Goal: Transaction & Acquisition: Purchase product/service

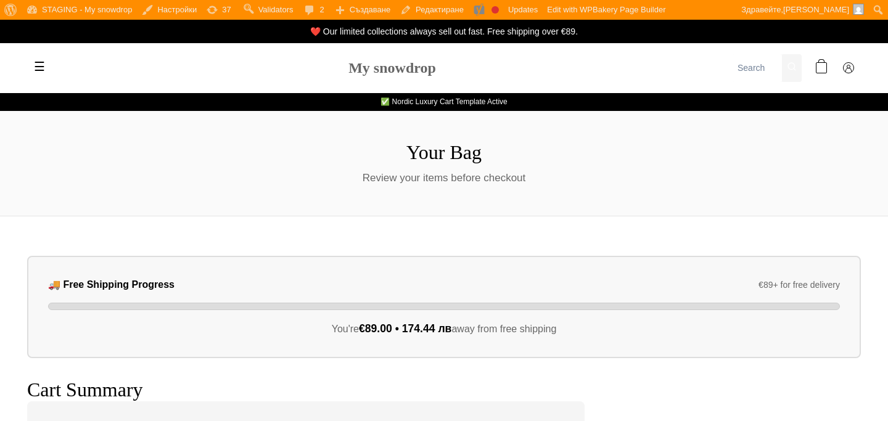
click at [358, 68] on link "My snowdrop" at bounding box center [393, 68] width 88 height 16
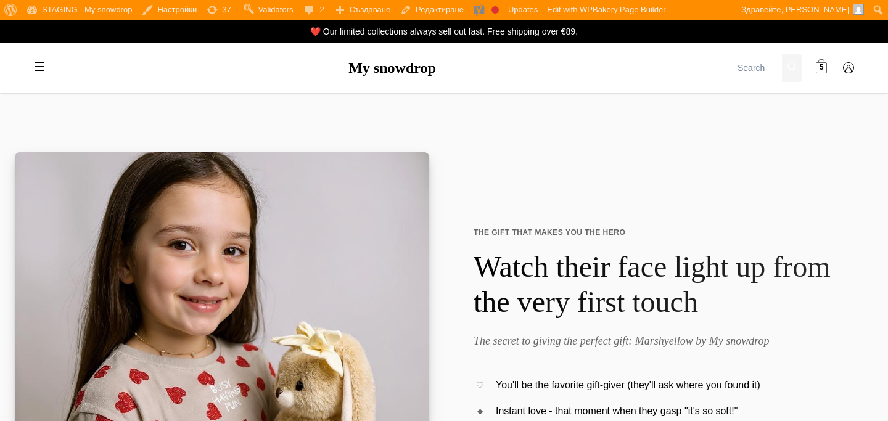
click at [818, 73] on span at bounding box center [821, 68] width 11 height 11
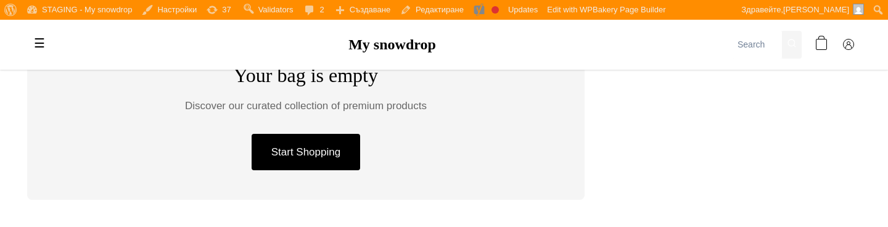
scroll to position [432, 0]
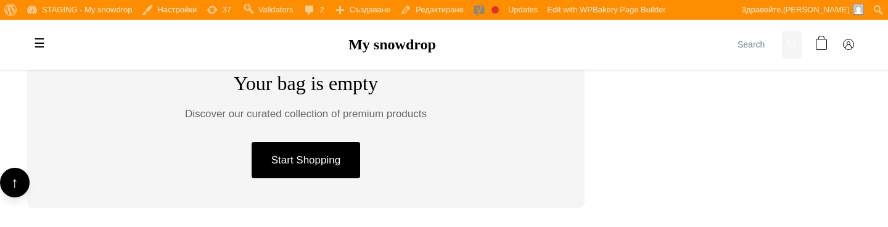
click at [318, 170] on link "Start Shopping" at bounding box center [306, 160] width 109 height 36
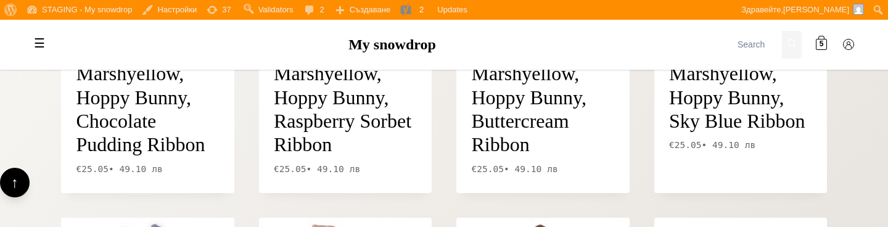
scroll to position [431, 0]
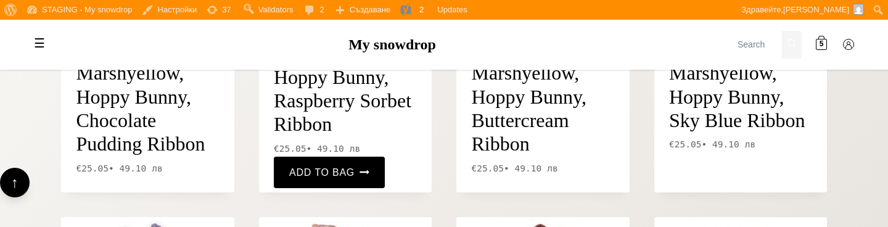
click at [318, 170] on link "Add to bag Continue Loading Done" at bounding box center [329, 172] width 111 height 31
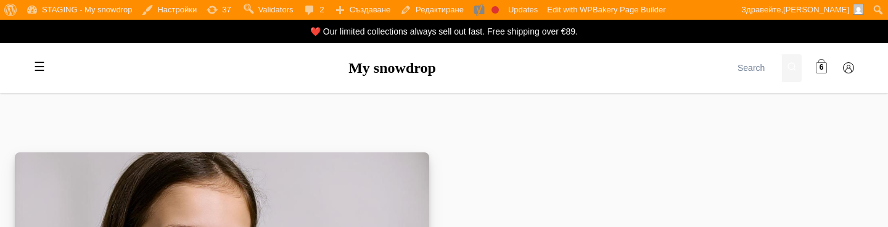
click at [821, 66] on span "6" at bounding box center [822, 68] width 4 height 12
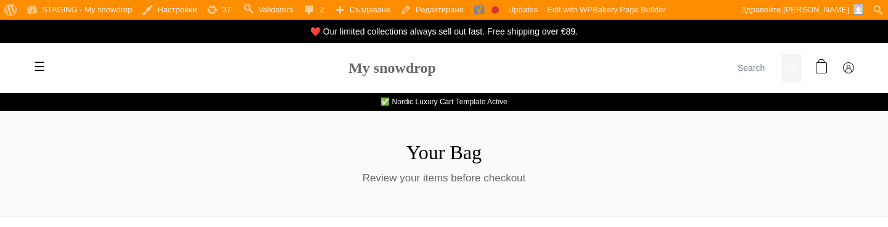
click at [418, 70] on link "My snowdrop" at bounding box center [393, 68] width 88 height 16
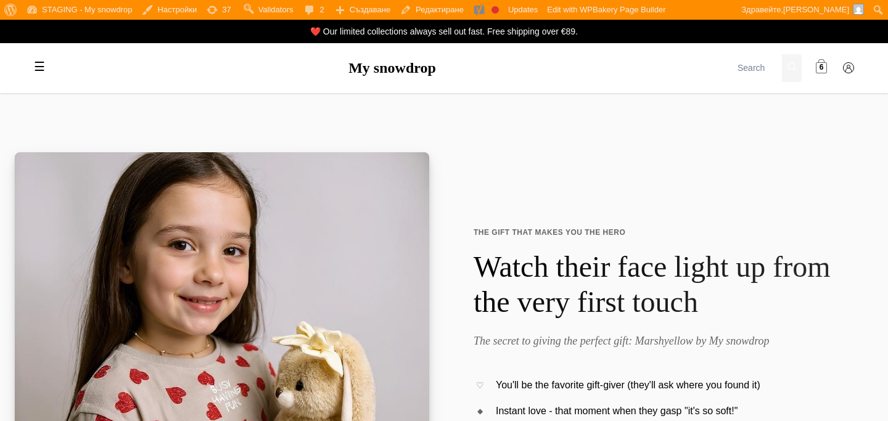
click at [830, 61] on link "6" at bounding box center [821, 68] width 25 height 25
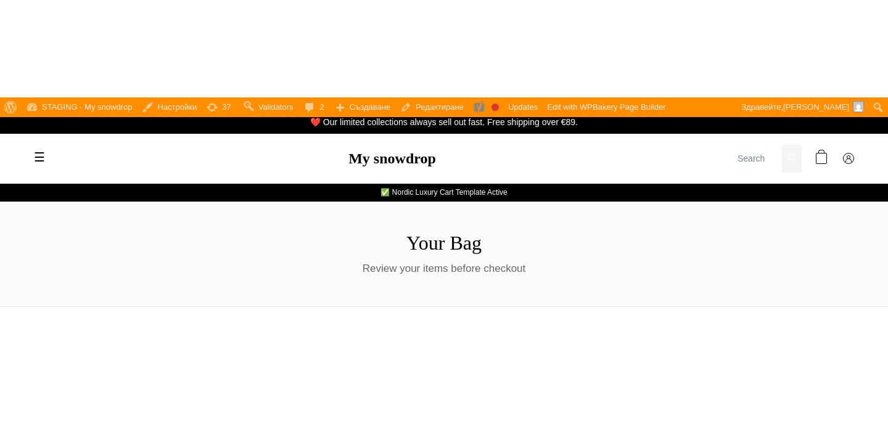
scroll to position [8, 0]
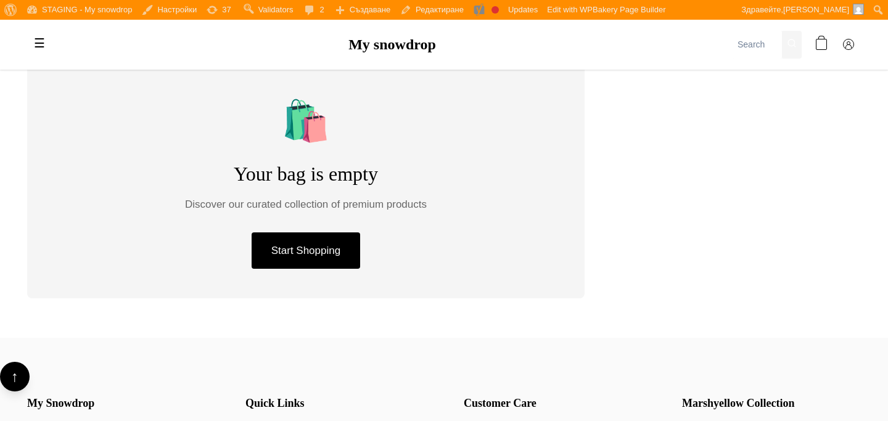
scroll to position [285, 0]
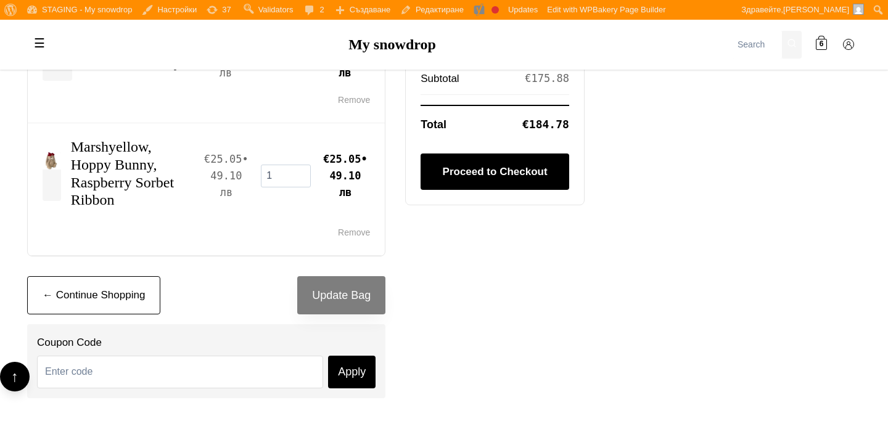
scroll to position [400, 0]
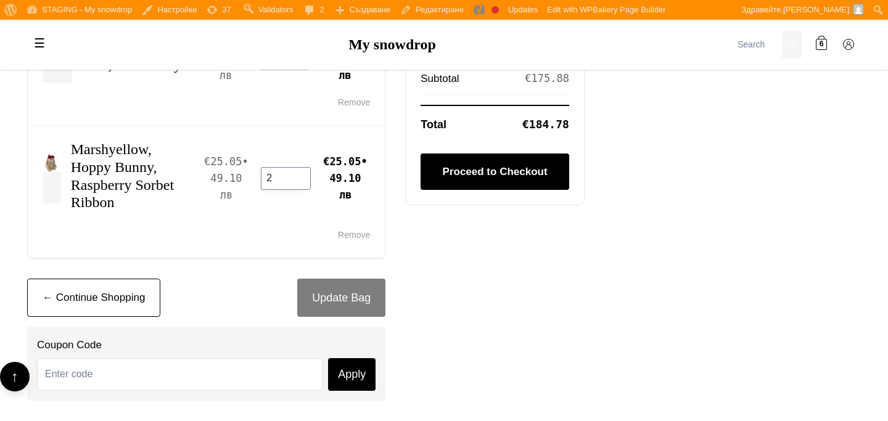
type input "2"
click at [302, 176] on input "2" at bounding box center [286, 178] width 50 height 23
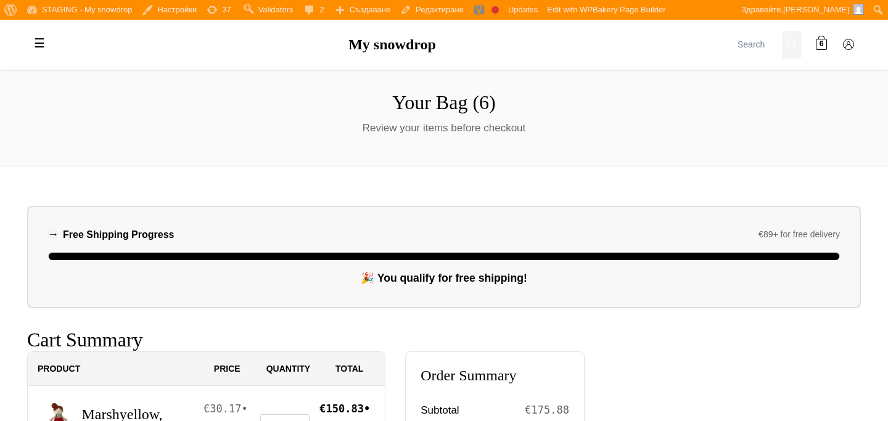
scroll to position [31, 0]
